Goal: Task Accomplishment & Management: Manage account settings

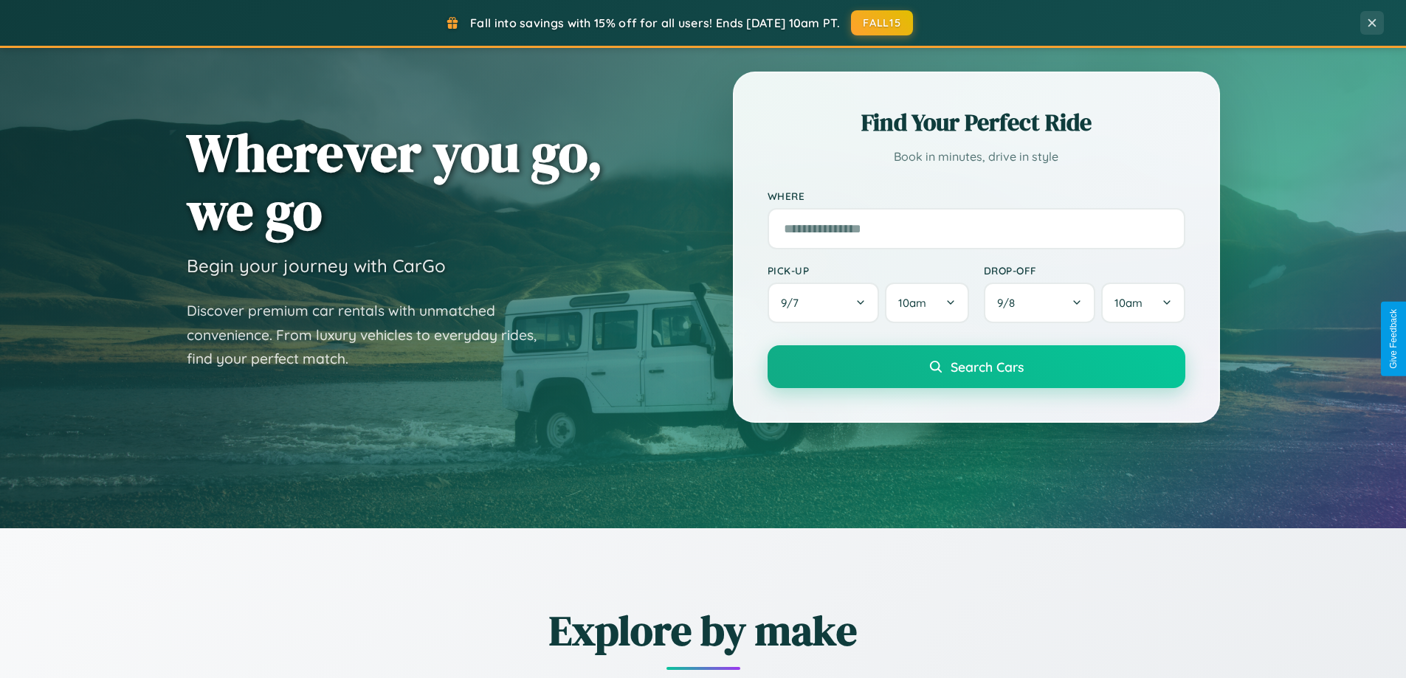
scroll to position [636, 0]
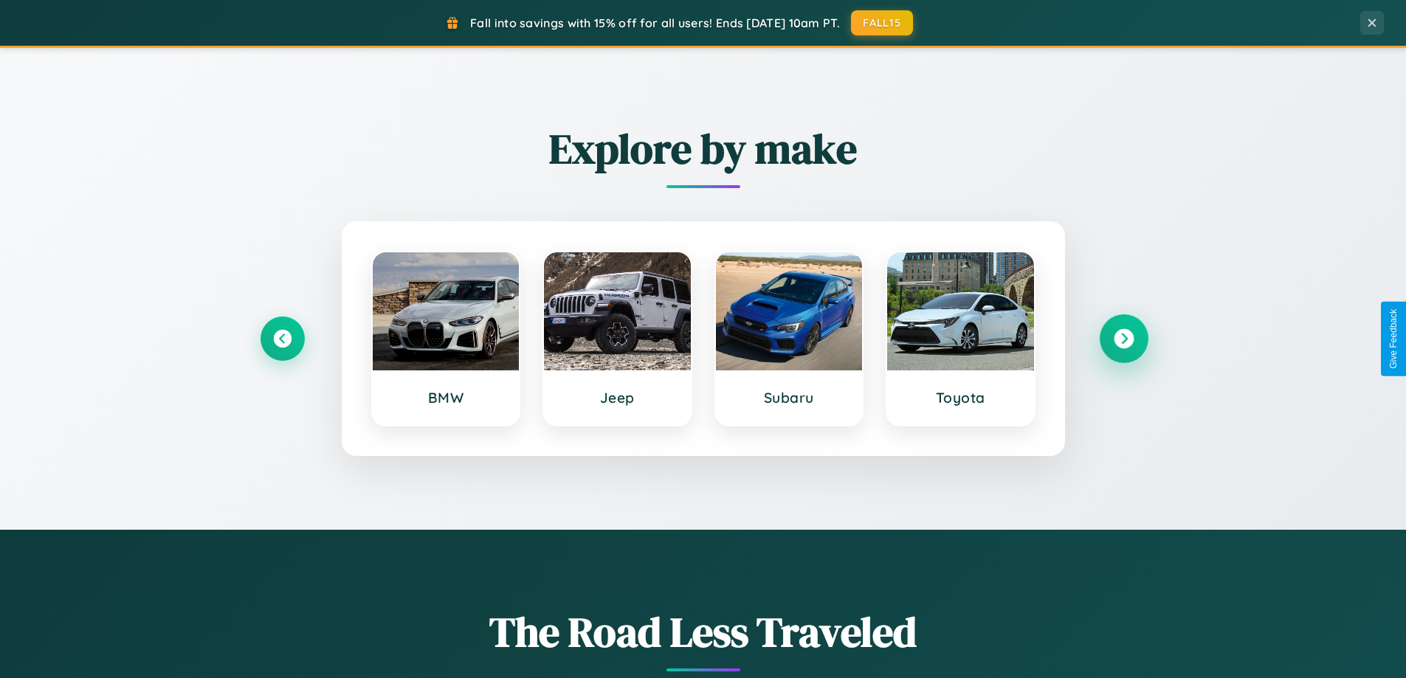
click at [1123, 339] on icon at bounding box center [1123, 339] width 20 height 20
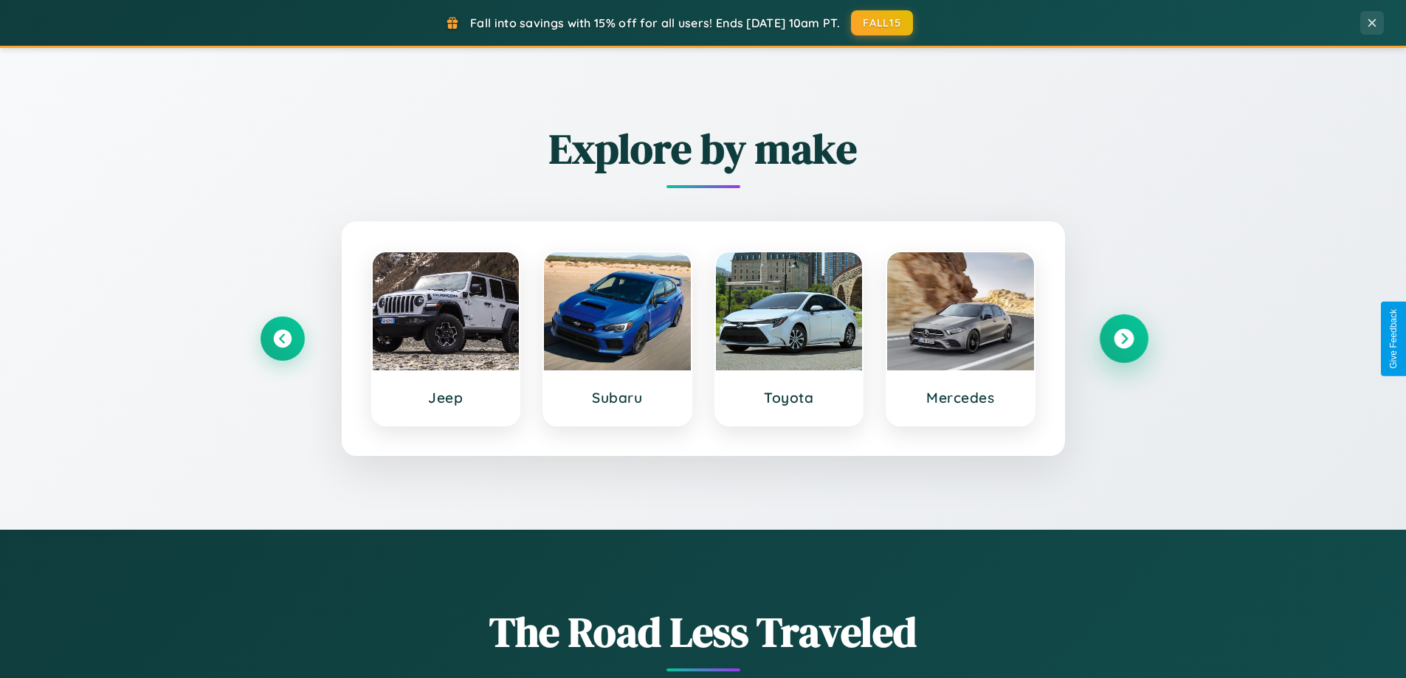
click at [1123, 339] on icon at bounding box center [1123, 339] width 20 height 20
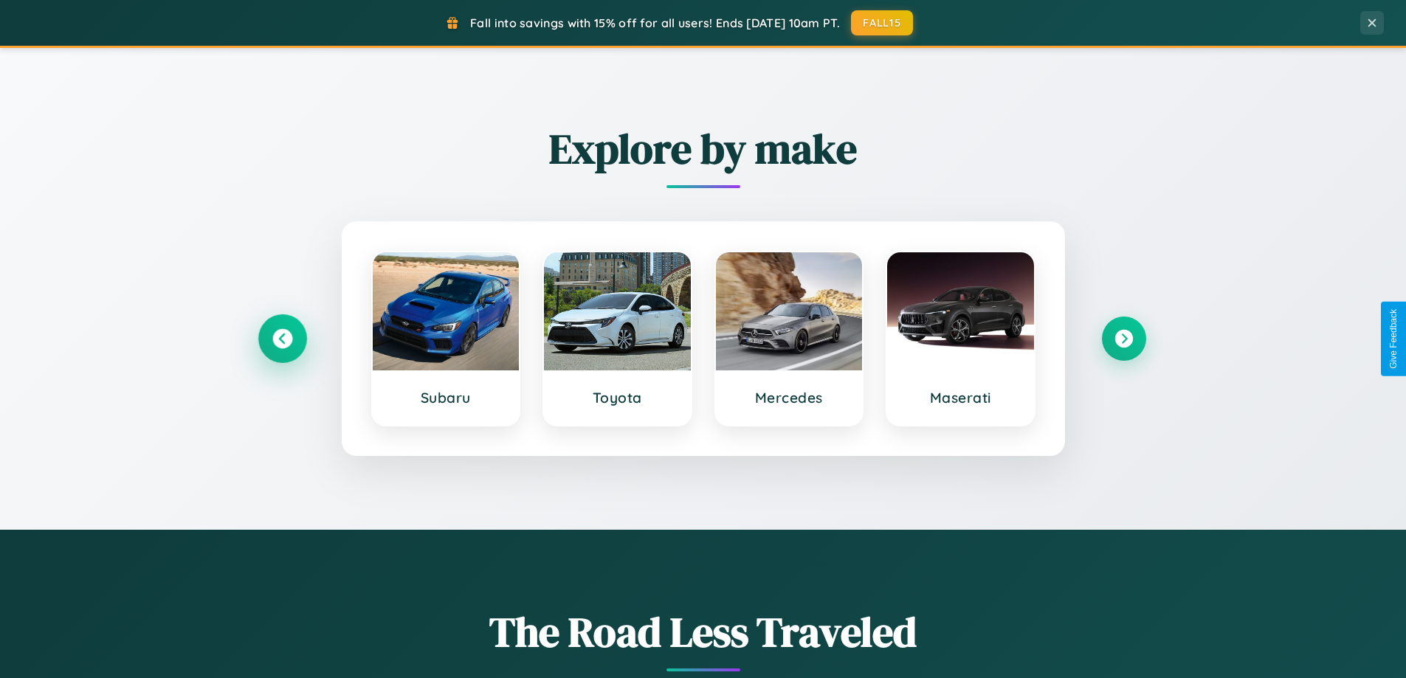
click at [282, 339] on icon at bounding box center [282, 339] width 20 height 20
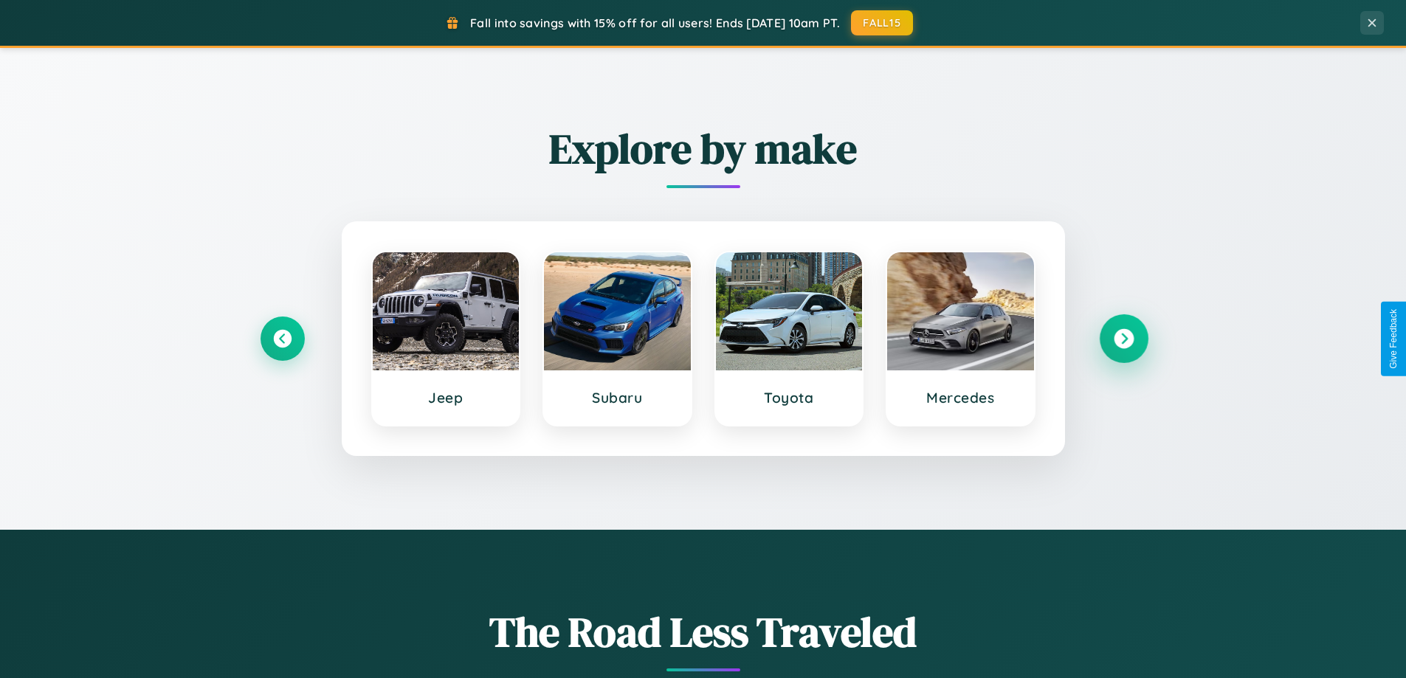
click at [1123, 339] on icon at bounding box center [1123, 339] width 20 height 20
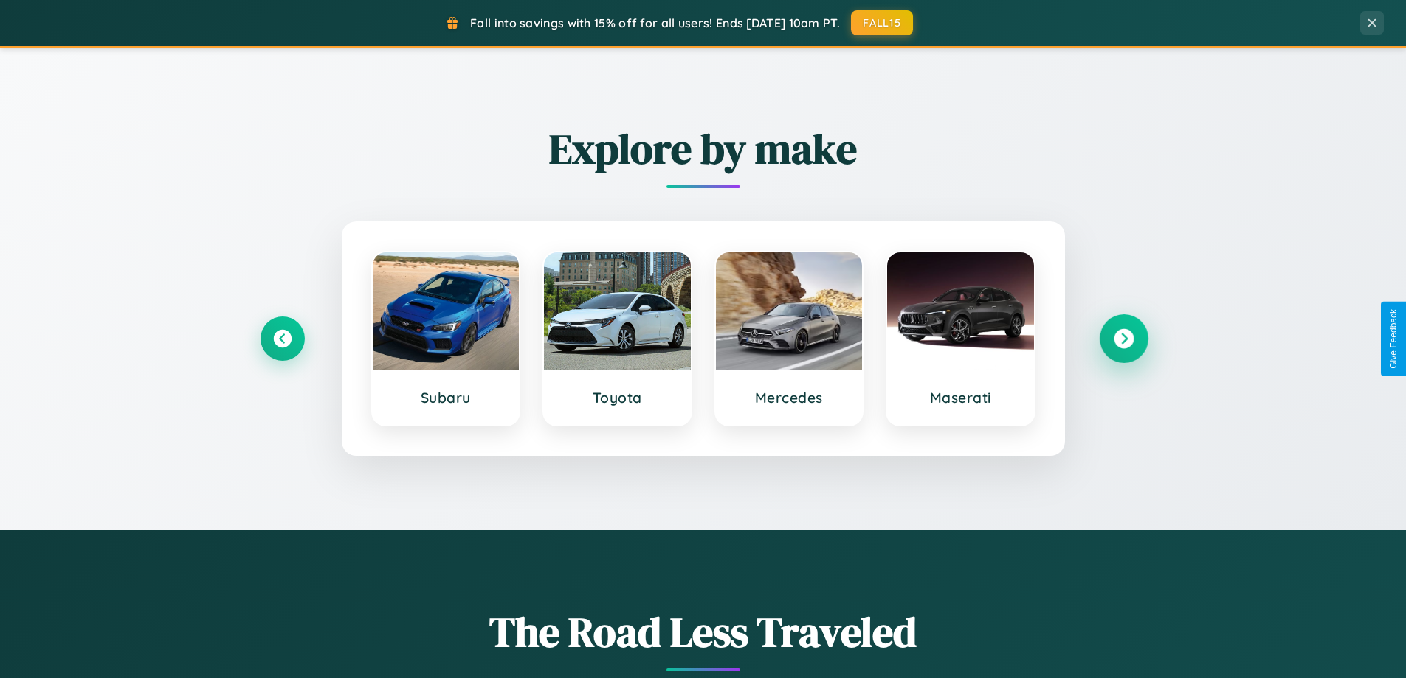
click at [1123, 339] on icon at bounding box center [1123, 339] width 20 height 20
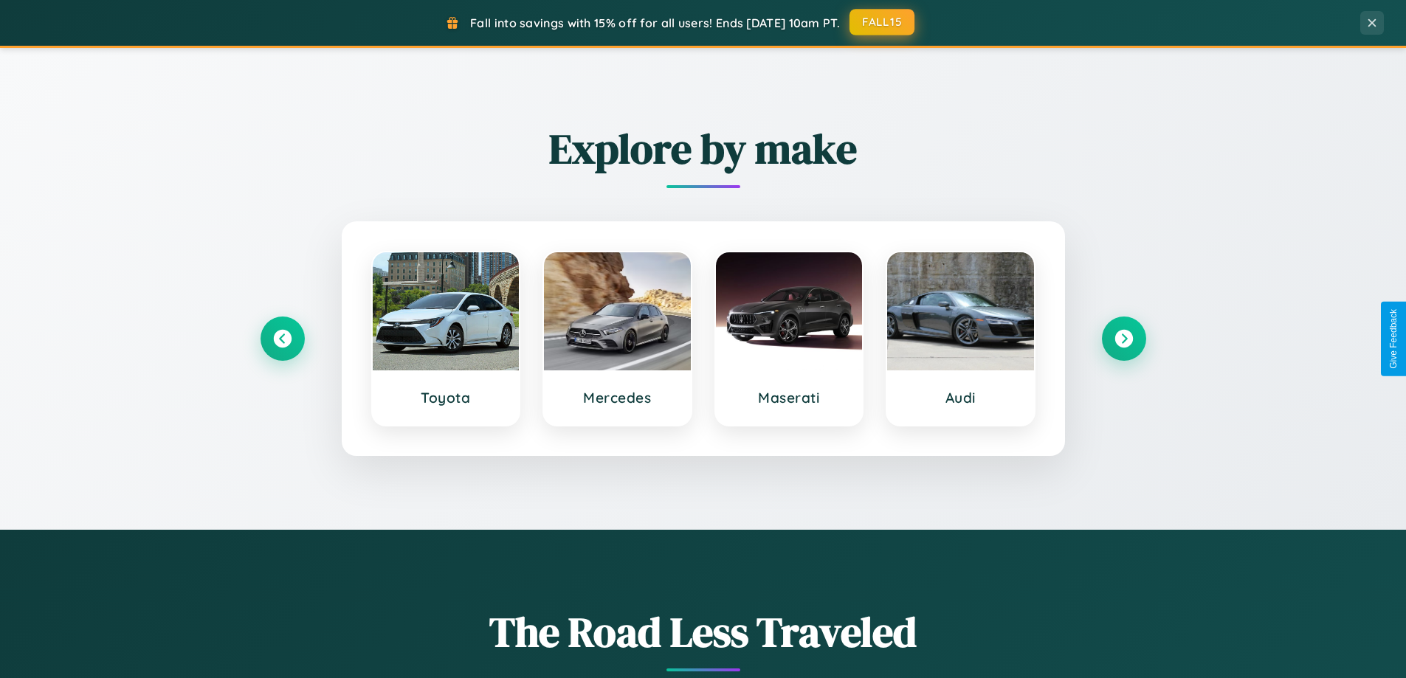
click at [883, 22] on button "FALL15" at bounding box center [881, 22] width 65 height 27
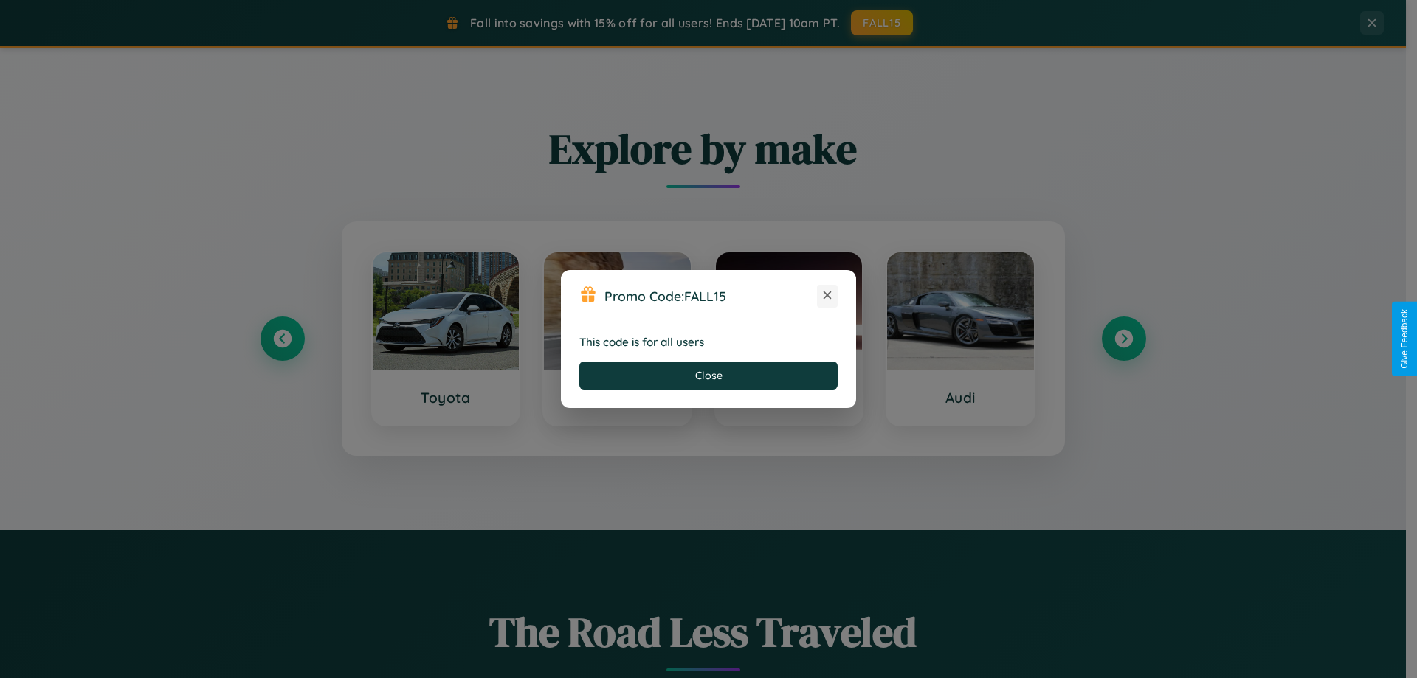
click at [827, 296] on icon at bounding box center [827, 295] width 15 height 15
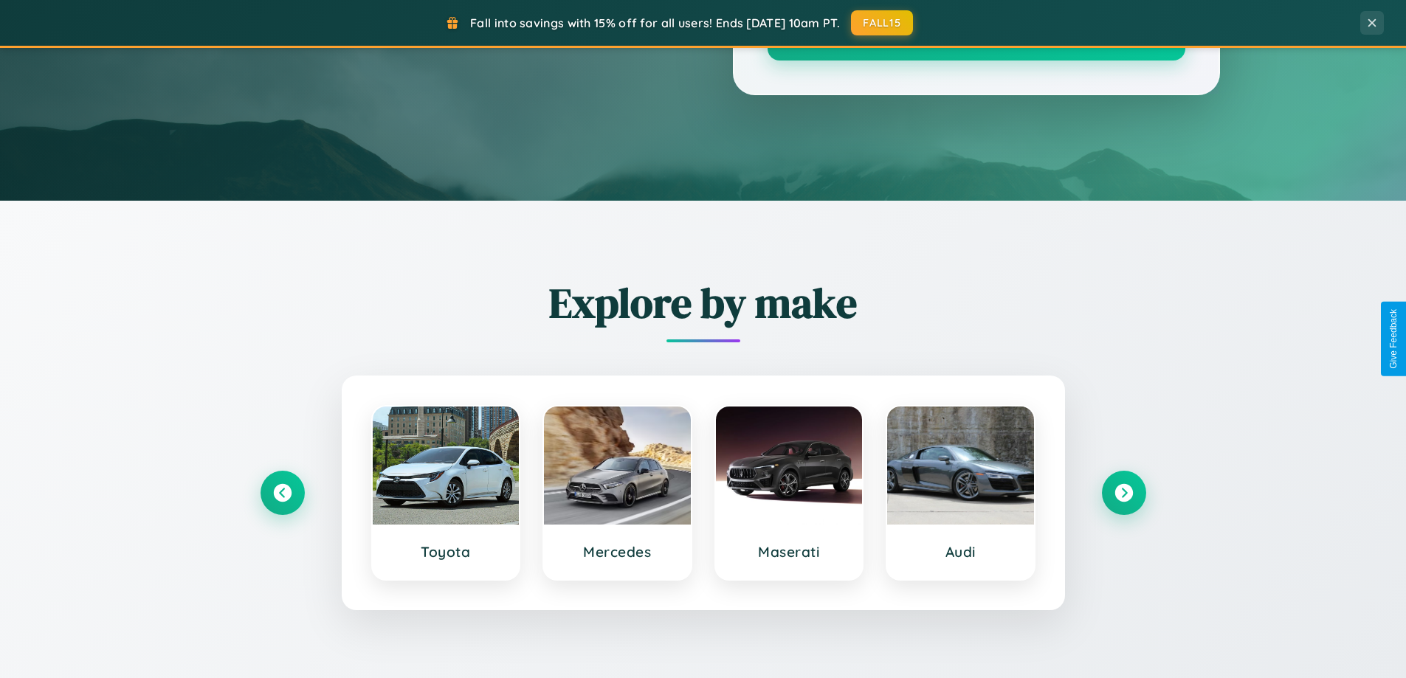
scroll to position [0, 0]
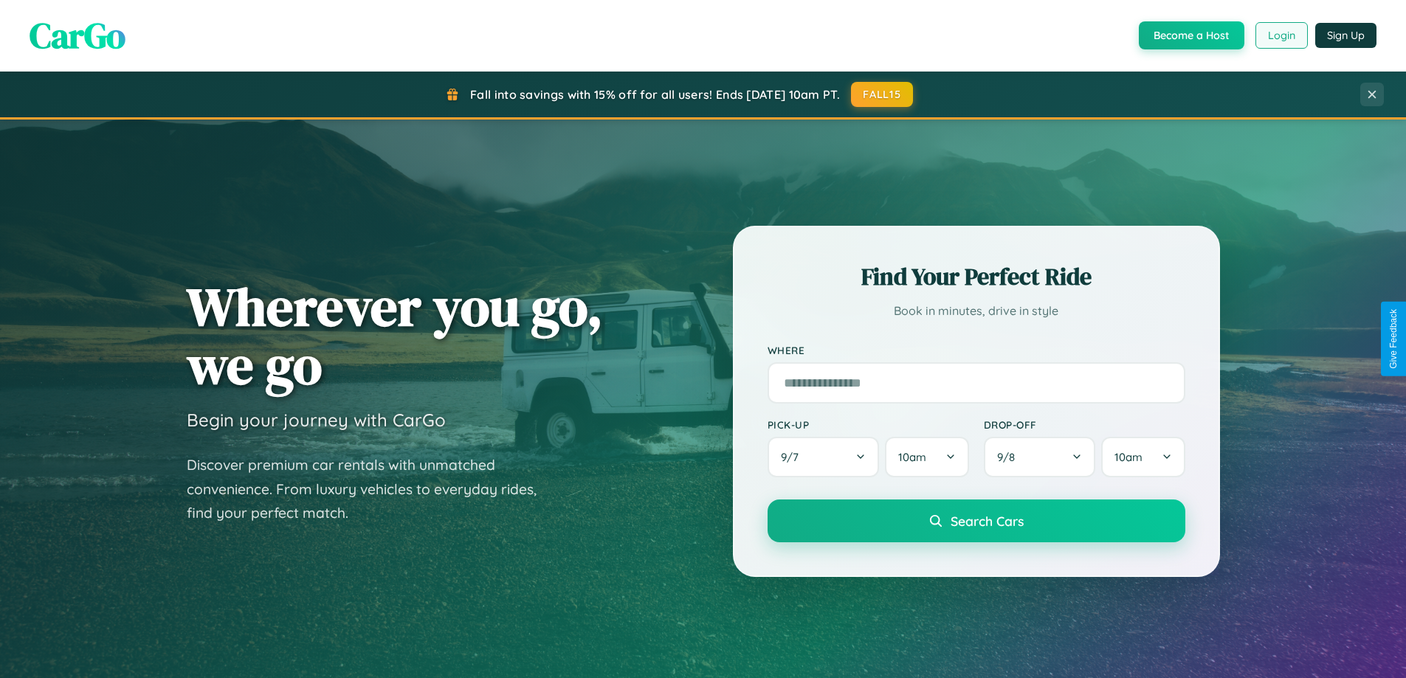
click at [1280, 35] on button "Login" at bounding box center [1281, 35] width 52 height 27
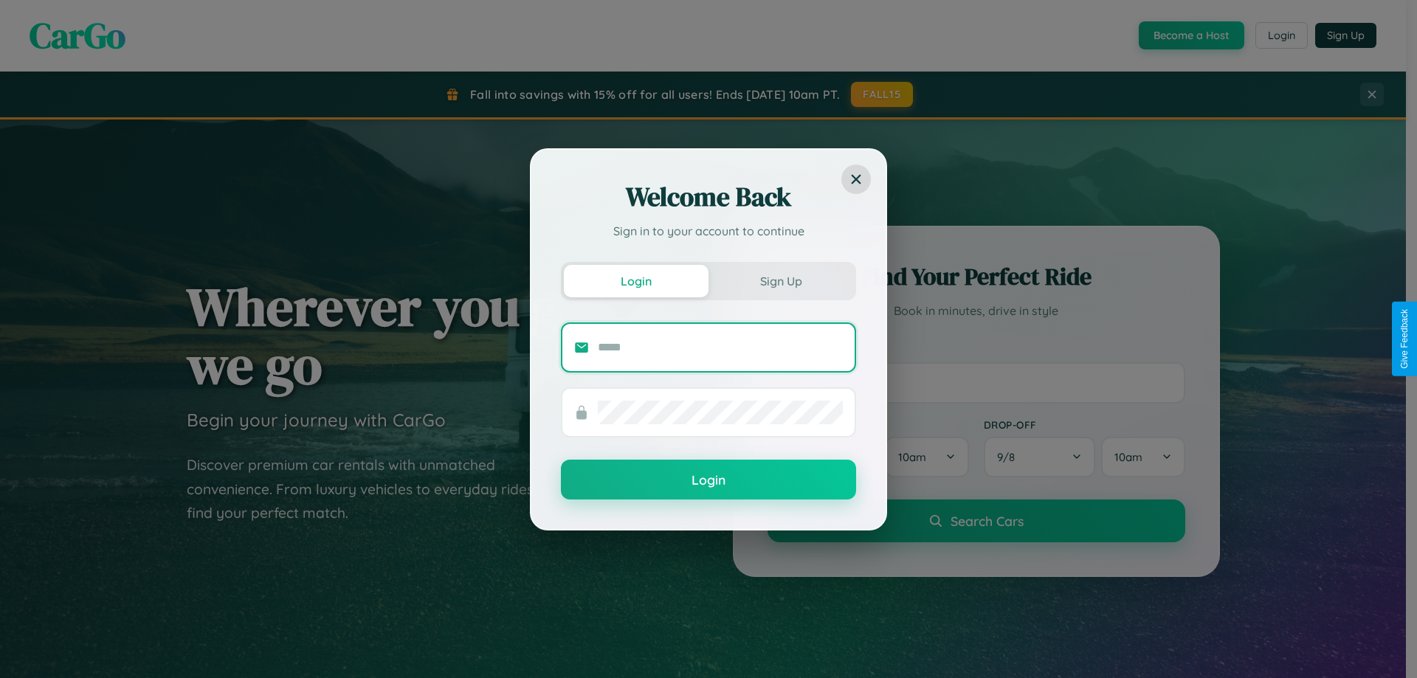
click at [720, 347] on input "text" at bounding box center [720, 348] width 245 height 24
type input "**********"
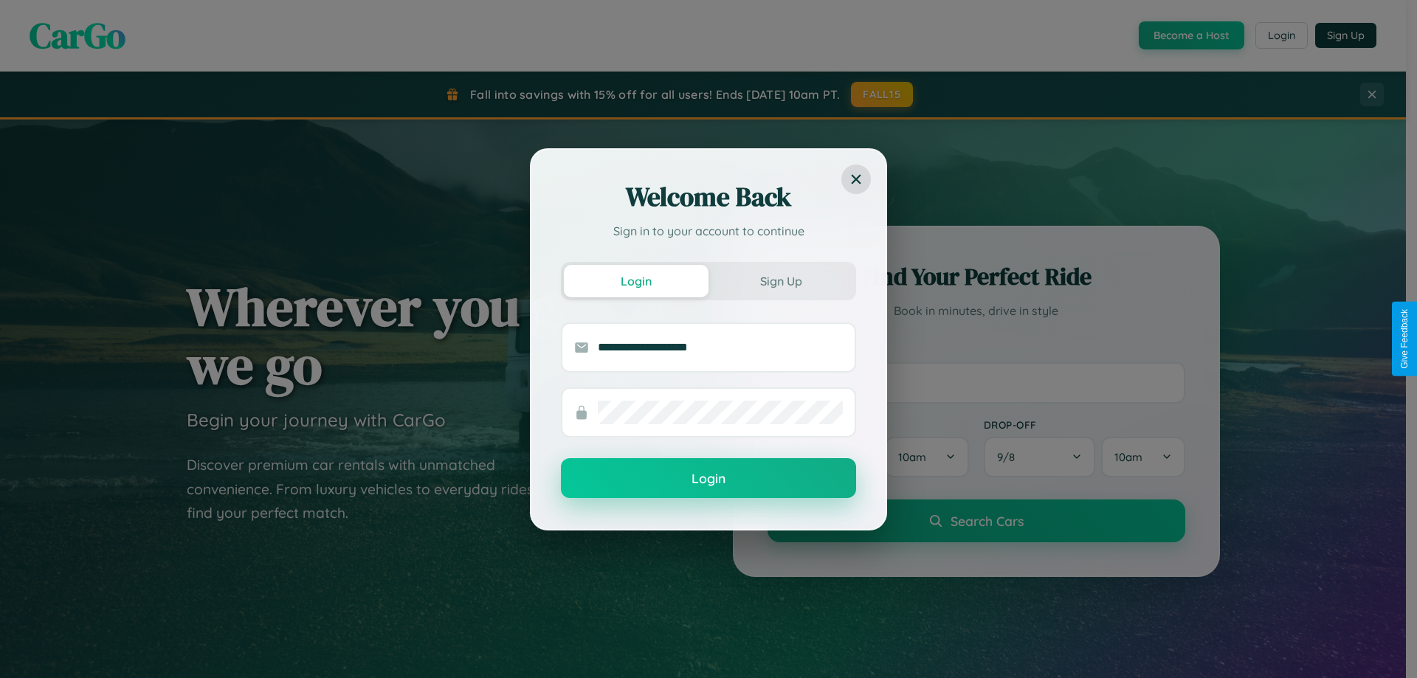
click at [708, 478] on button "Login" at bounding box center [708, 478] width 295 height 40
